Goal: Information Seeking & Learning: Learn about a topic

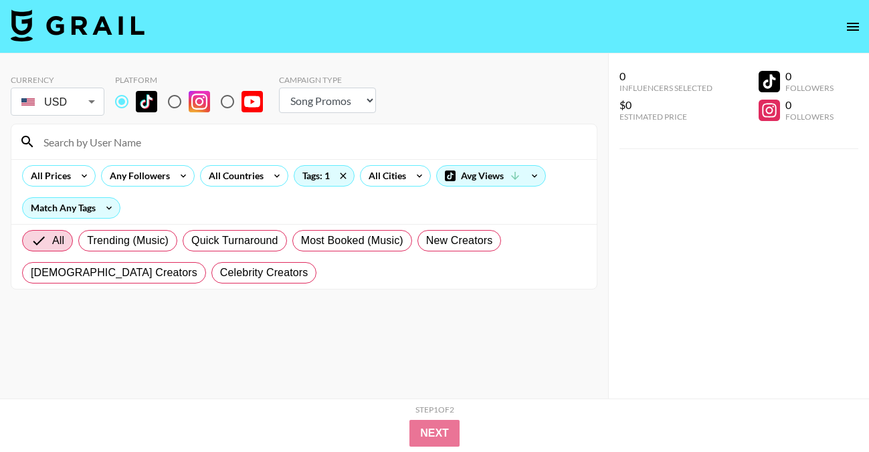
select select "Song"
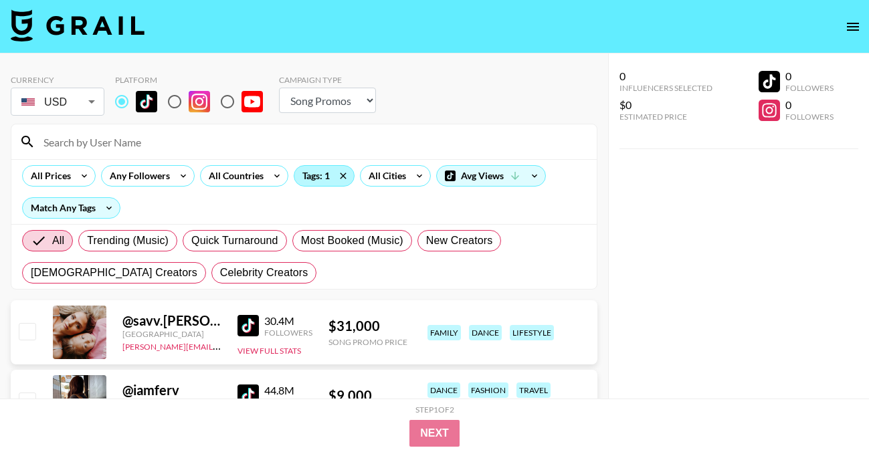
click at [309, 182] on div "Tags: 1" at bounding box center [324, 176] width 60 height 20
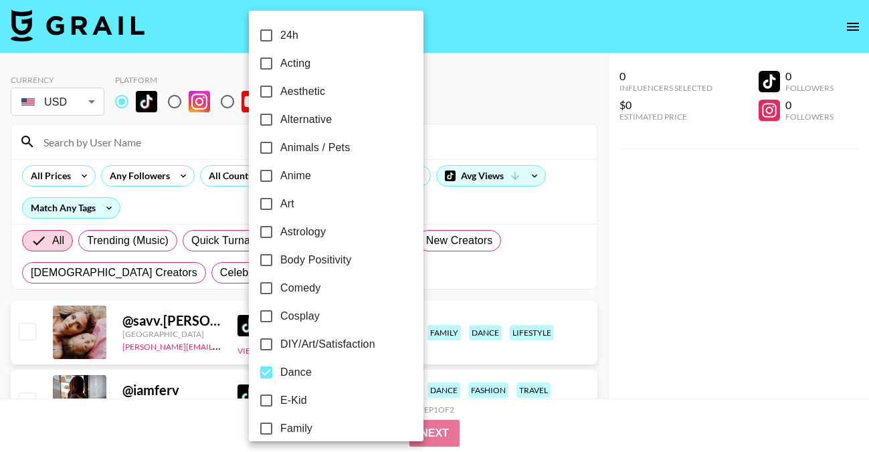
click at [268, 377] on input "Dance" at bounding box center [266, 373] width 28 height 28
checkbox input "false"
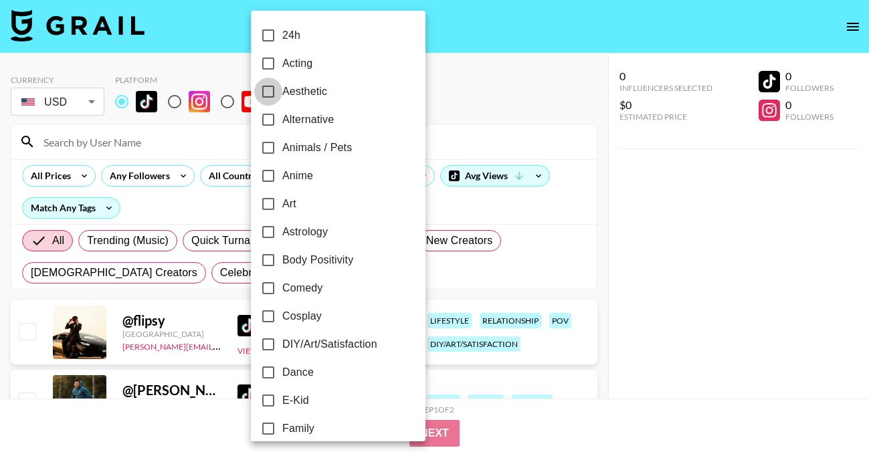
click at [268, 87] on input "Aesthetic" at bounding box center [268, 92] width 28 height 28
checkbox input "true"
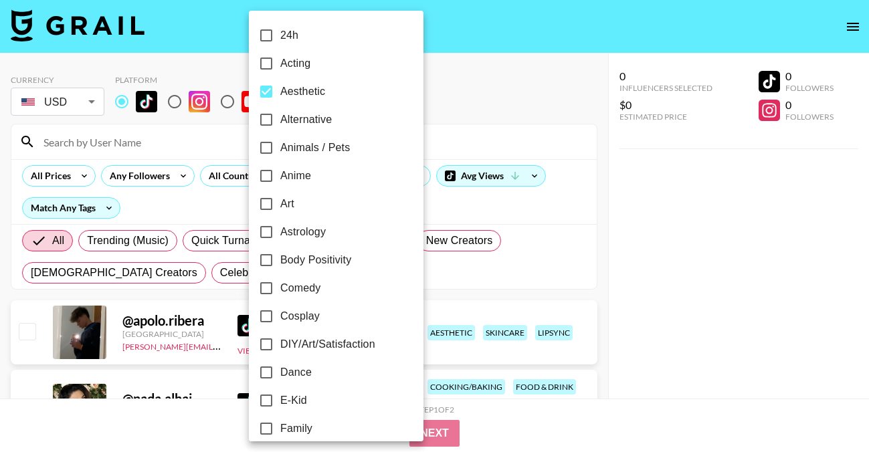
click at [506, 84] on div at bounding box center [434, 226] width 869 height 452
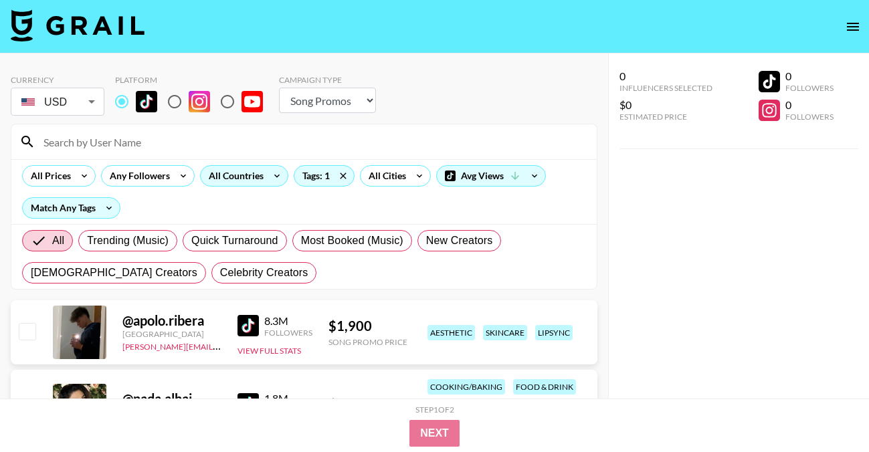
click at [261, 176] on div "All Countries" at bounding box center [234, 176] width 66 height 20
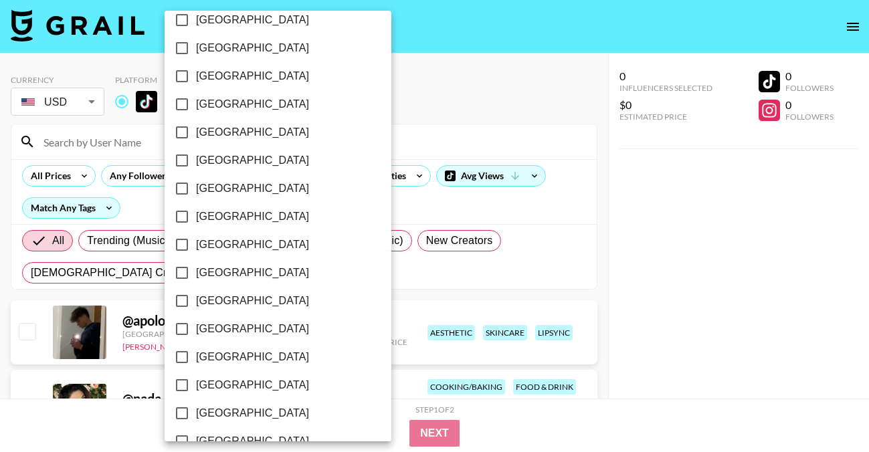
scroll to position [1108, 0]
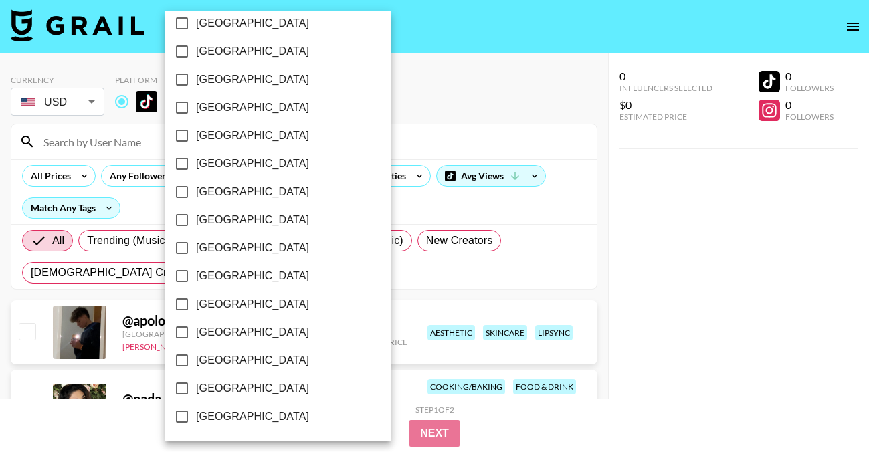
click at [232, 389] on span "[GEOGRAPHIC_DATA]" at bounding box center [252, 389] width 113 height 16
click at [196, 389] on input "[GEOGRAPHIC_DATA]" at bounding box center [182, 389] width 28 height 28
checkbox input "true"
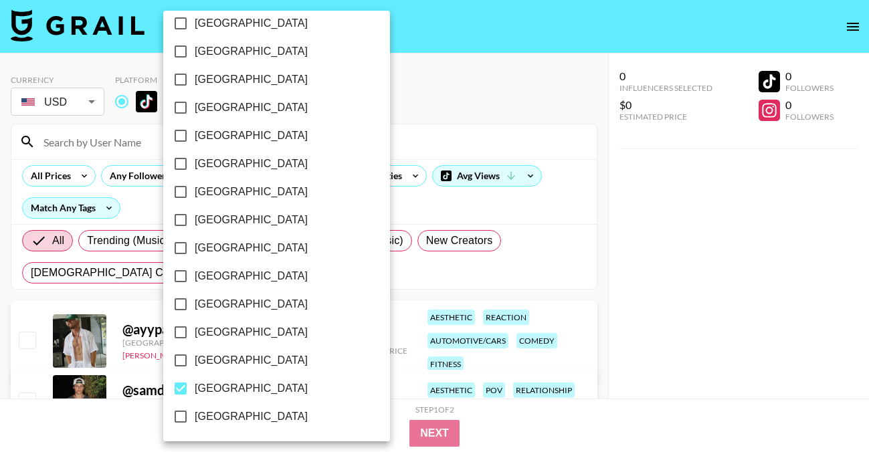
click at [475, 84] on div at bounding box center [434, 226] width 869 height 452
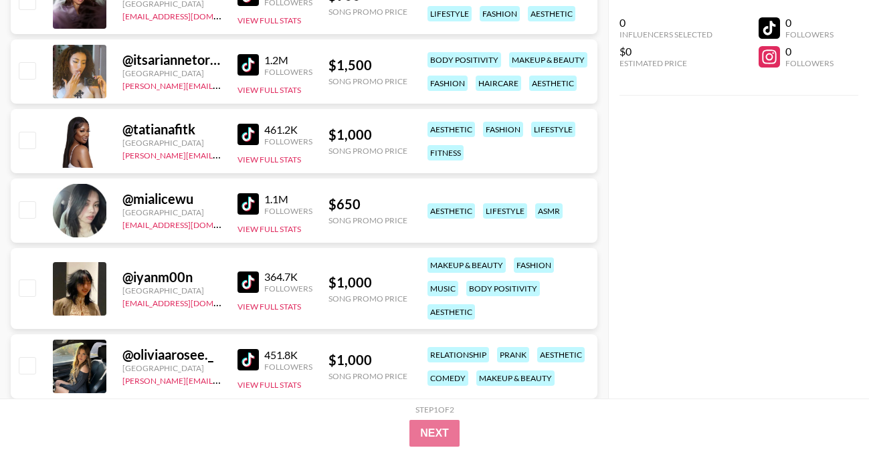
scroll to position [992, 0]
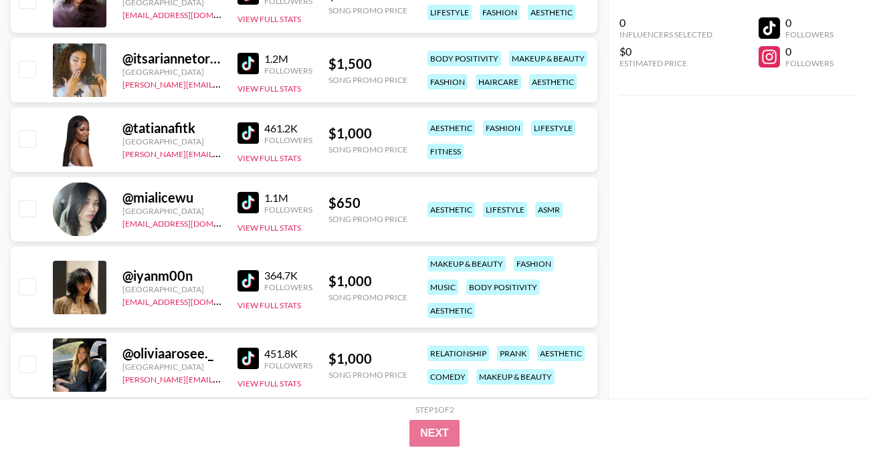
click at [243, 205] on img at bounding box center [248, 202] width 21 height 21
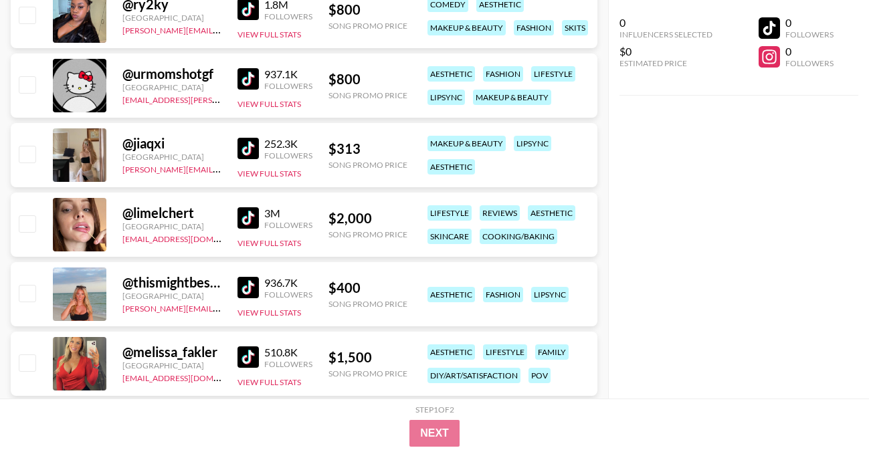
scroll to position [2268, 0]
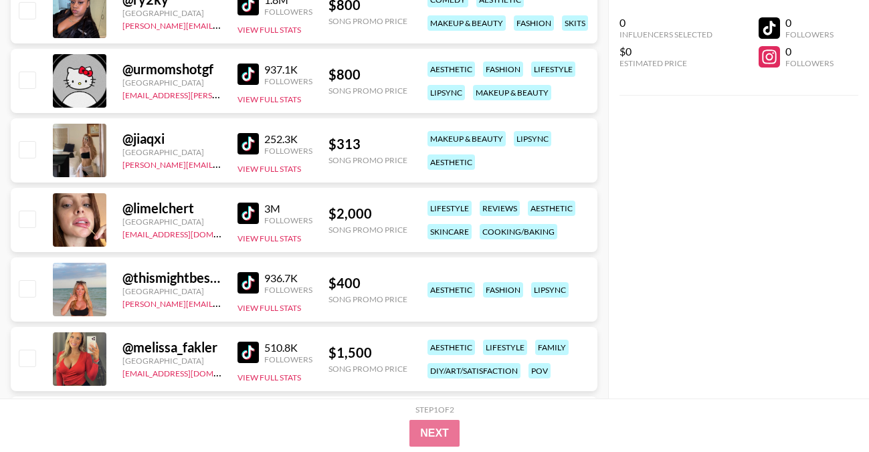
click at [242, 142] on img at bounding box center [248, 143] width 21 height 21
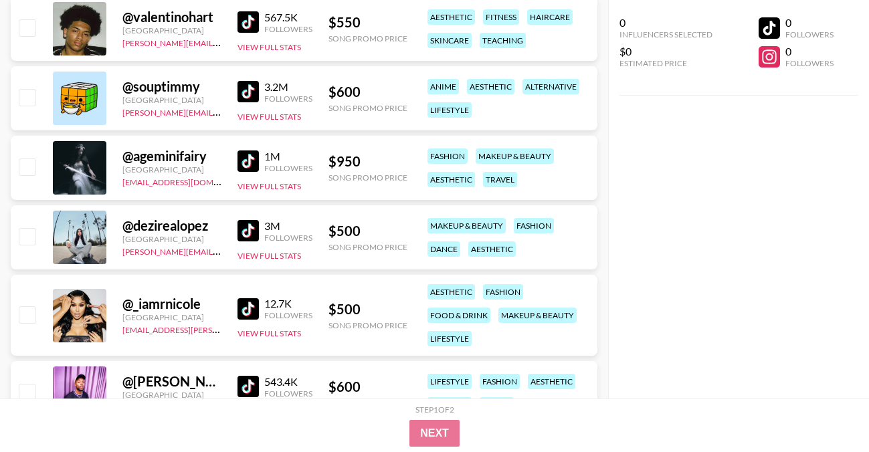
scroll to position [4173, 0]
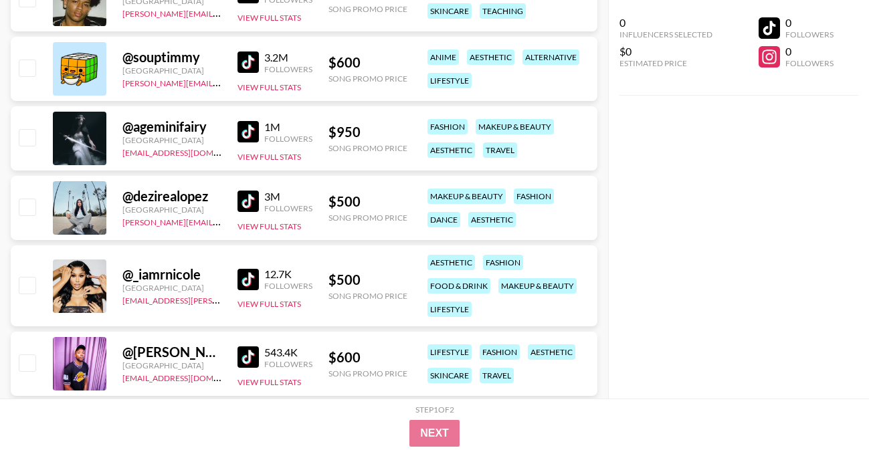
click at [252, 62] on img at bounding box center [248, 62] width 21 height 21
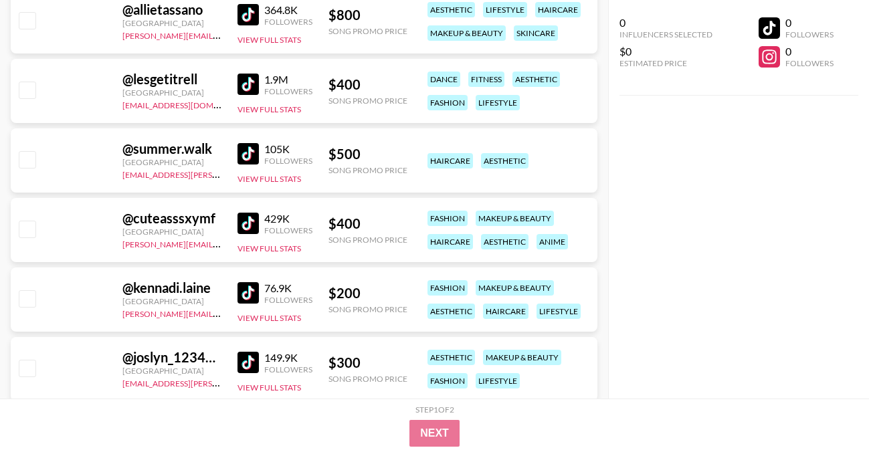
scroll to position [7438, 0]
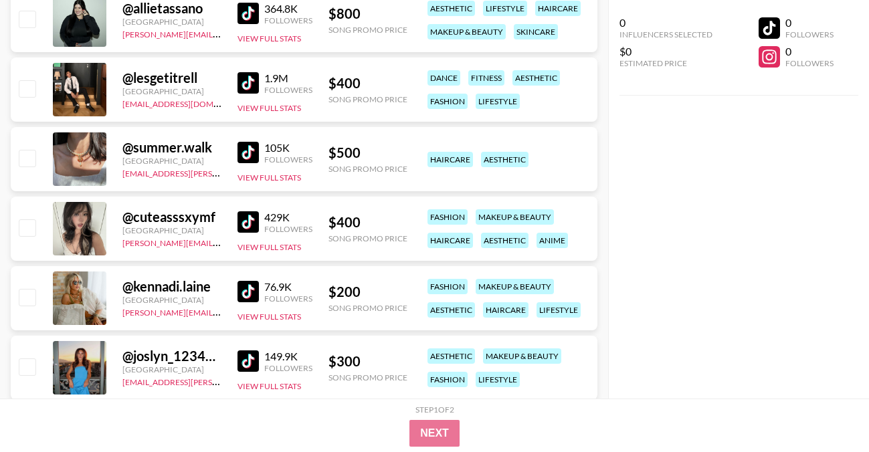
click at [246, 216] on img at bounding box center [248, 221] width 21 height 21
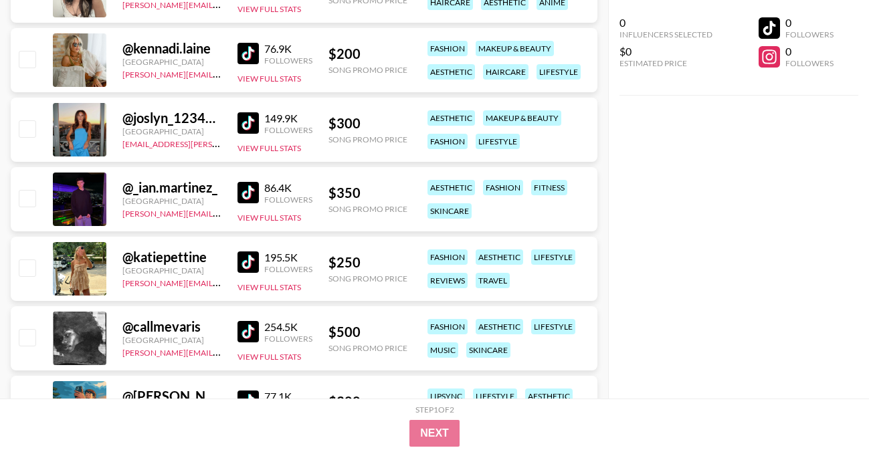
scroll to position [7677, 0]
click at [254, 120] on img at bounding box center [248, 122] width 21 height 21
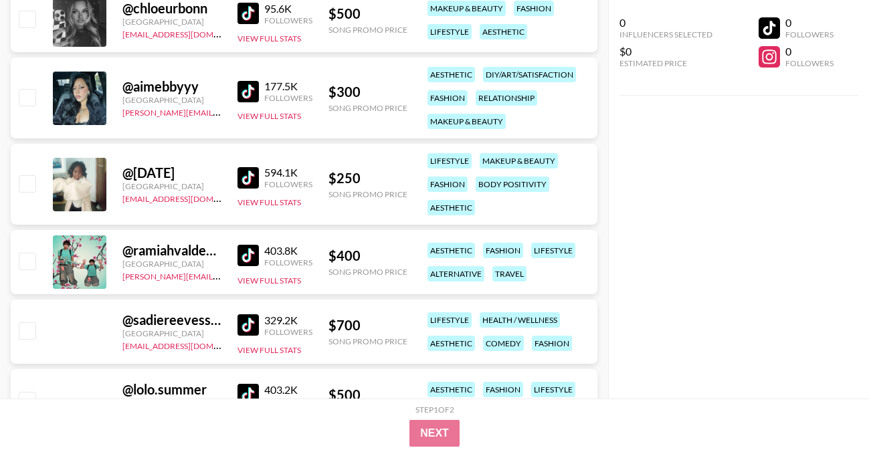
scroll to position [9197, 0]
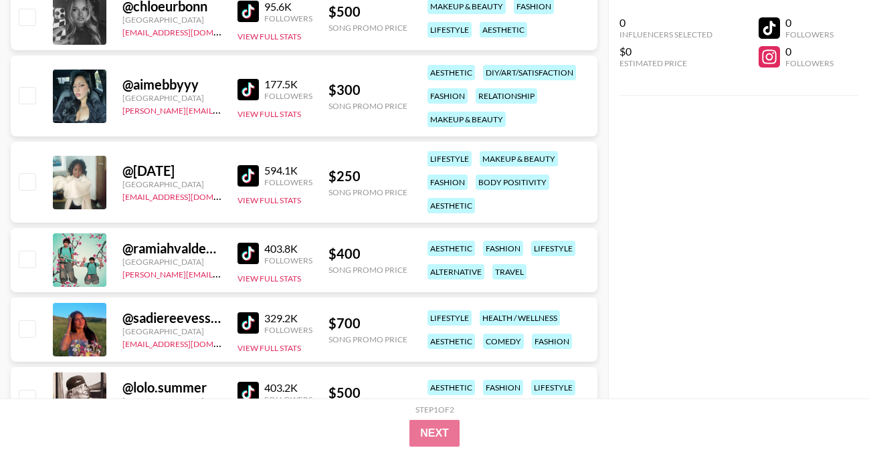
click at [251, 88] on img at bounding box center [248, 89] width 21 height 21
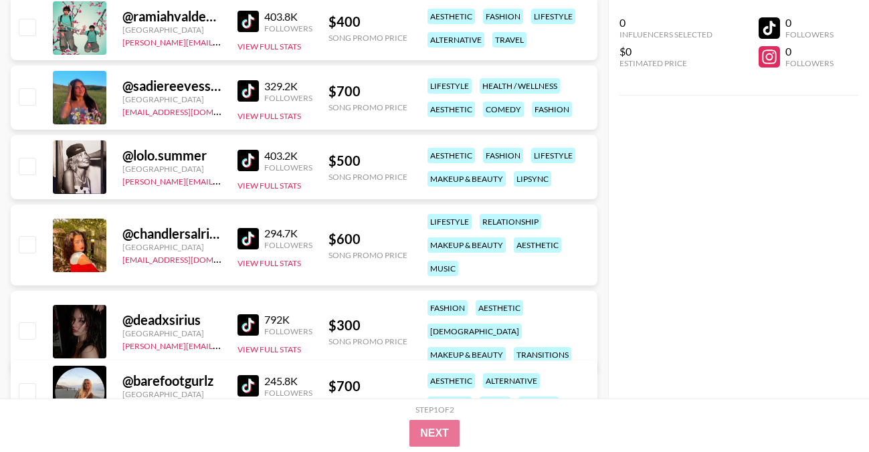
scroll to position [9433, 0]
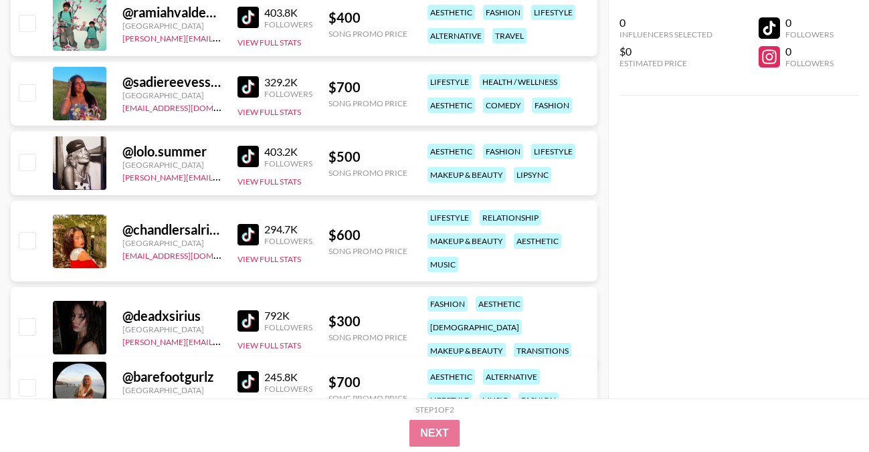
click at [248, 234] on img at bounding box center [248, 234] width 21 height 21
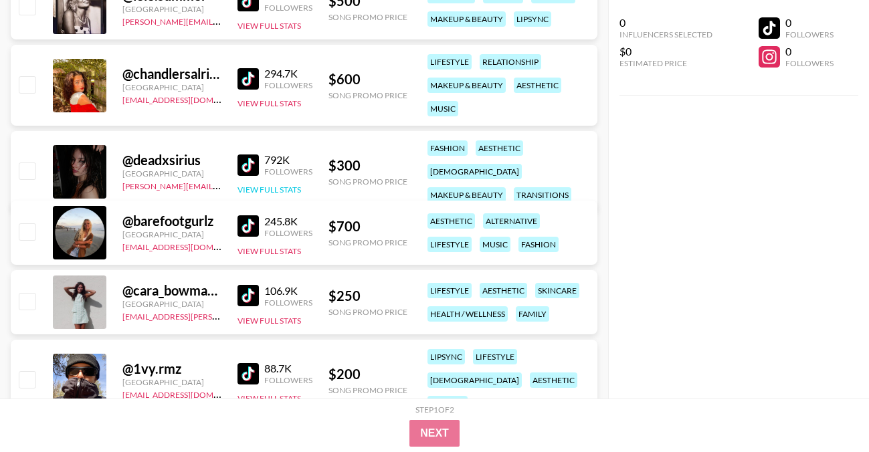
scroll to position [9590, 0]
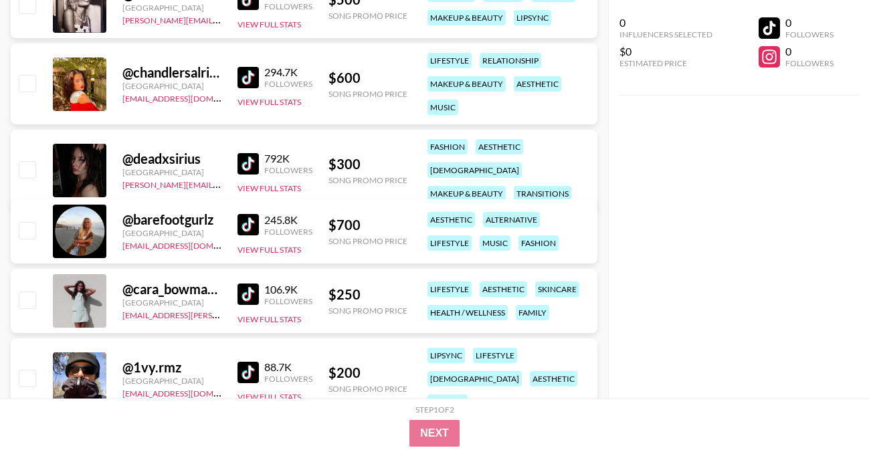
click at [250, 157] on img at bounding box center [248, 163] width 21 height 21
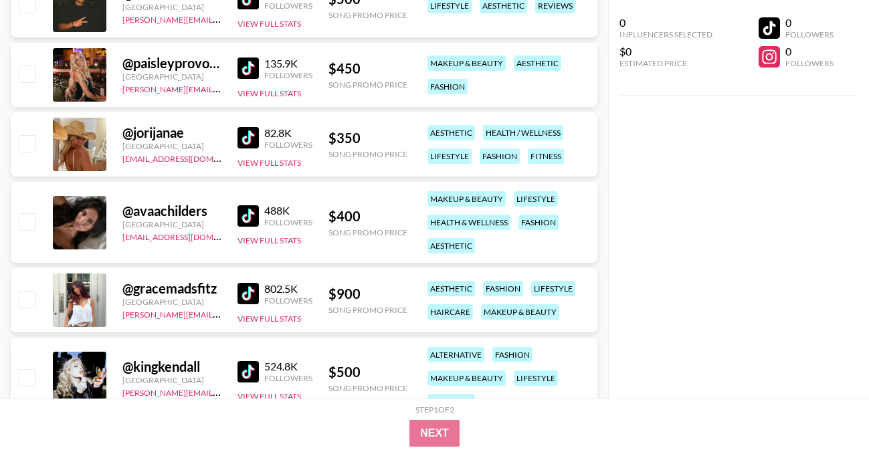
scroll to position [10168, 0]
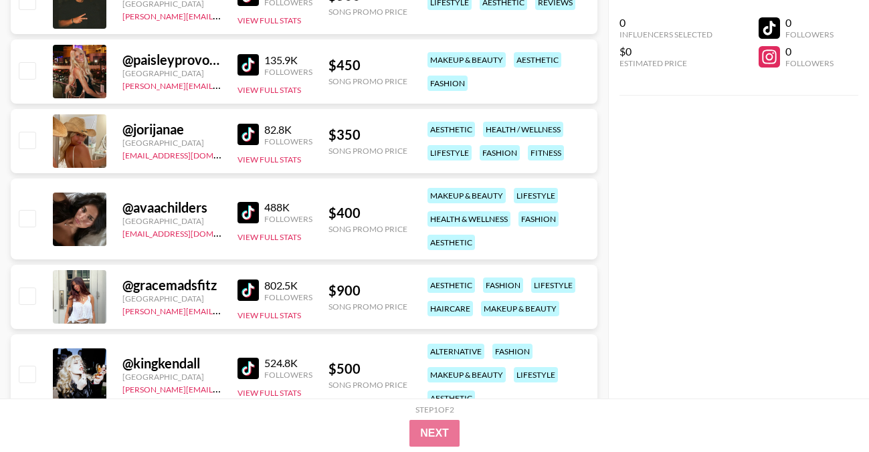
click at [252, 210] on img at bounding box center [248, 212] width 21 height 21
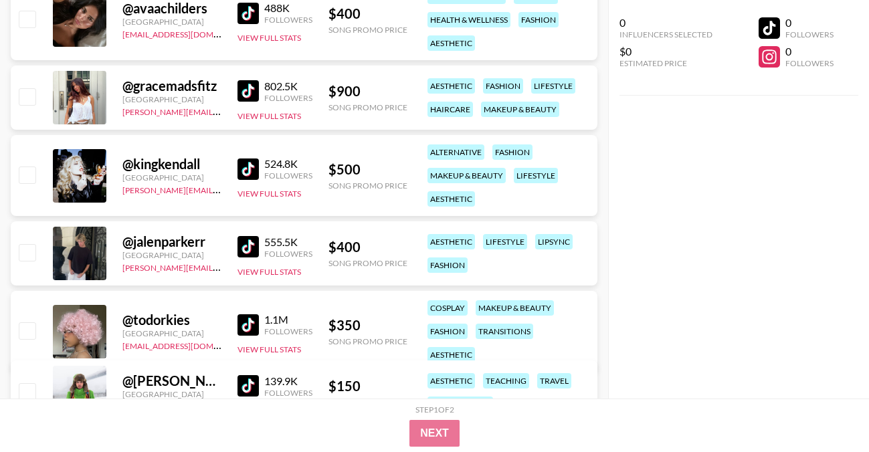
scroll to position [10371, 0]
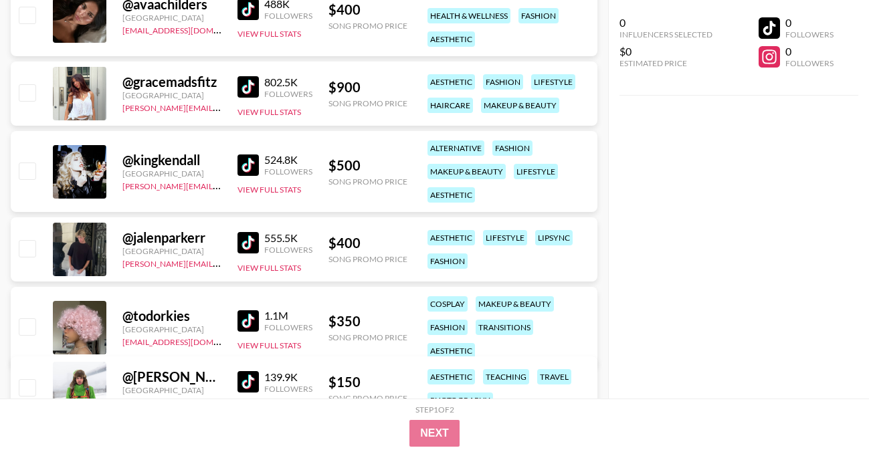
click at [236, 165] on div "@ kingkendall [GEOGRAPHIC_DATA] [PERSON_NAME][EMAIL_ADDRESS][DOMAIN_NAME] 524.8…" at bounding box center [304, 171] width 587 height 81
click at [245, 166] on img at bounding box center [248, 165] width 21 height 21
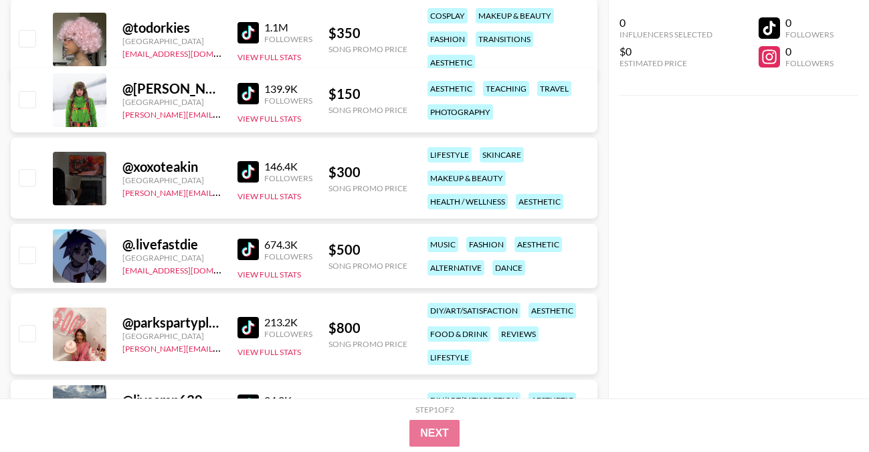
scroll to position [10678, 0]
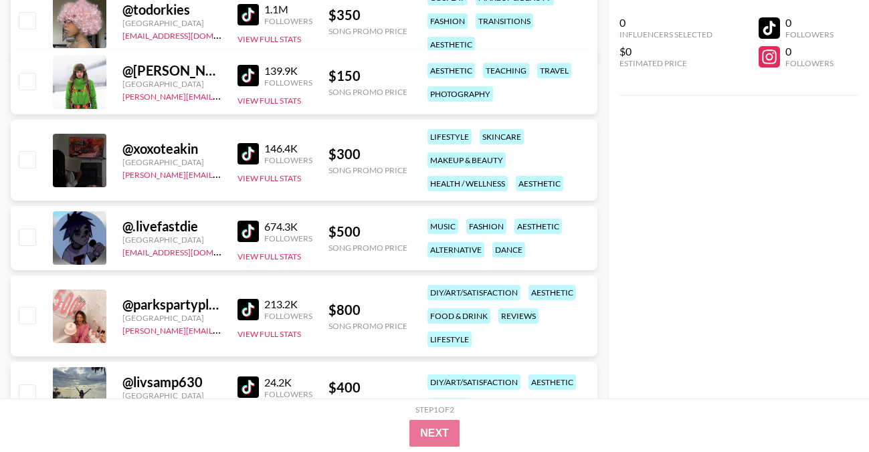
click at [248, 153] on img at bounding box center [248, 153] width 21 height 21
